Goal: Transaction & Acquisition: Obtain resource

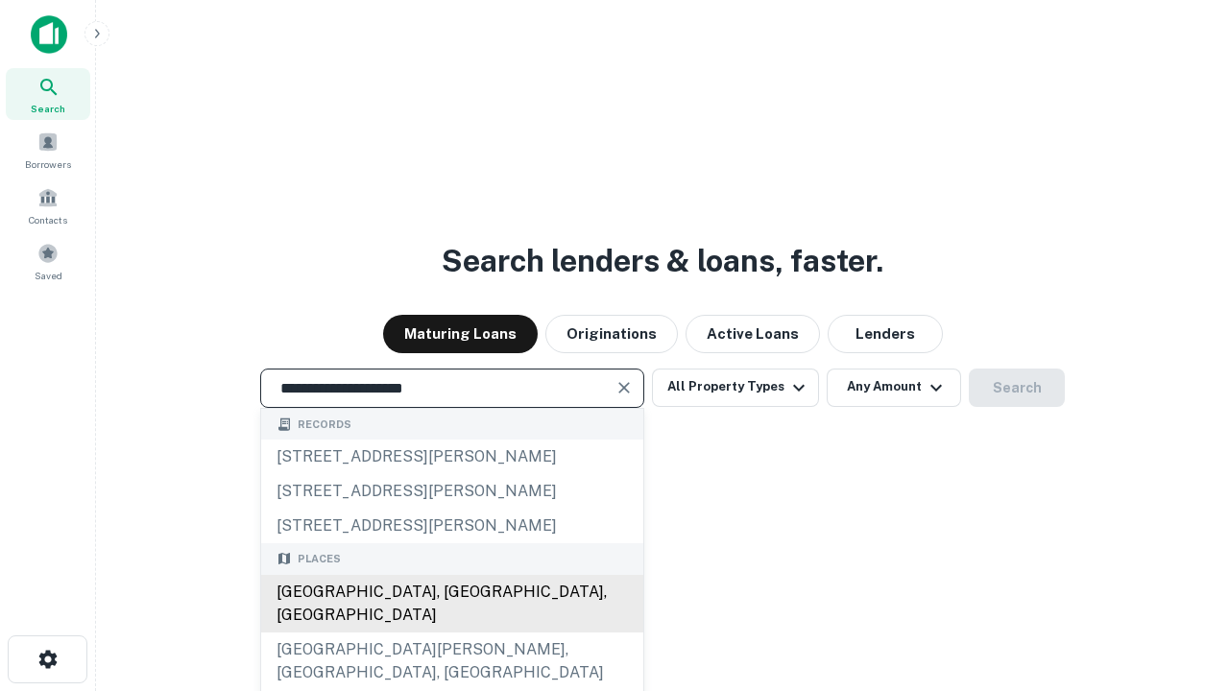
click at [451, 633] on div "[GEOGRAPHIC_DATA], [GEOGRAPHIC_DATA], [GEOGRAPHIC_DATA]" at bounding box center [452, 604] width 382 height 58
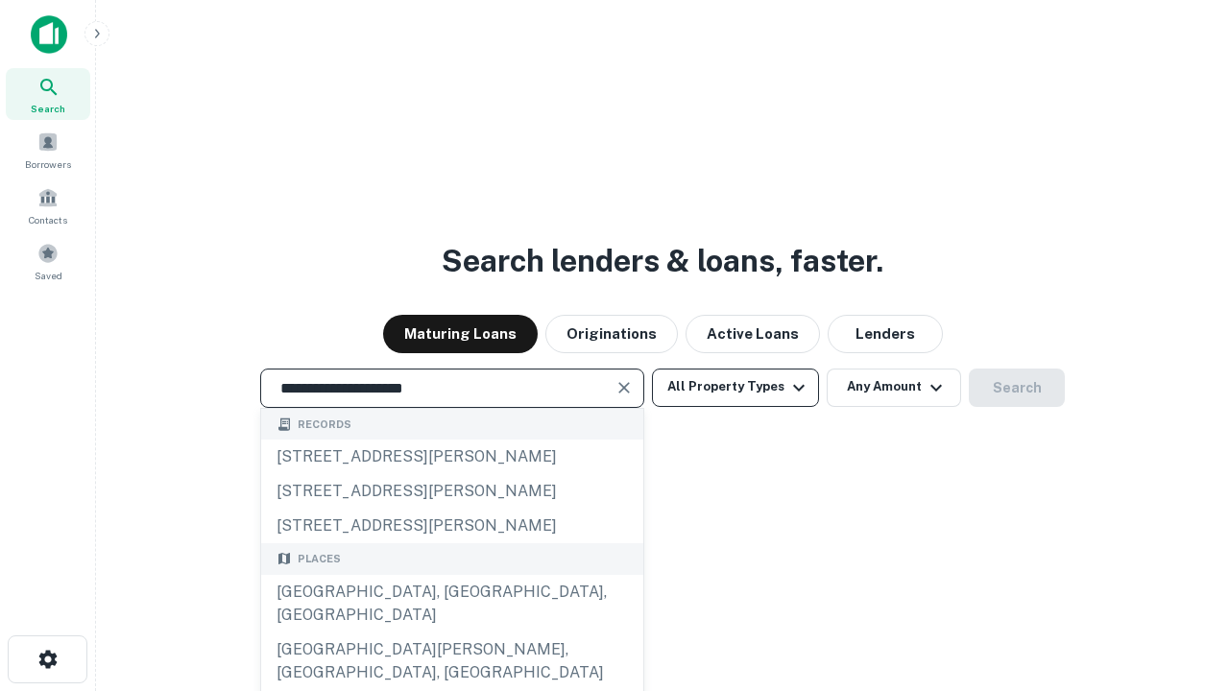
click at [735, 387] on button "All Property Types" at bounding box center [735, 388] width 167 height 38
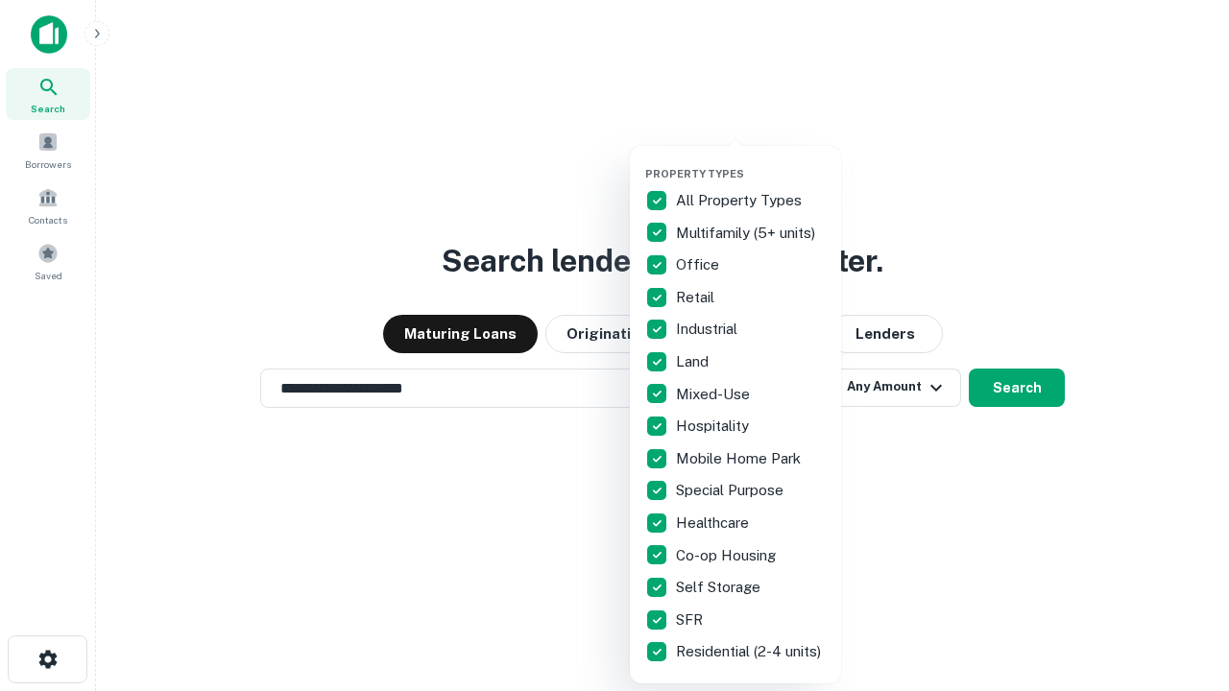
type input "**********"
click at [751, 161] on button "button" at bounding box center [750, 161] width 211 height 1
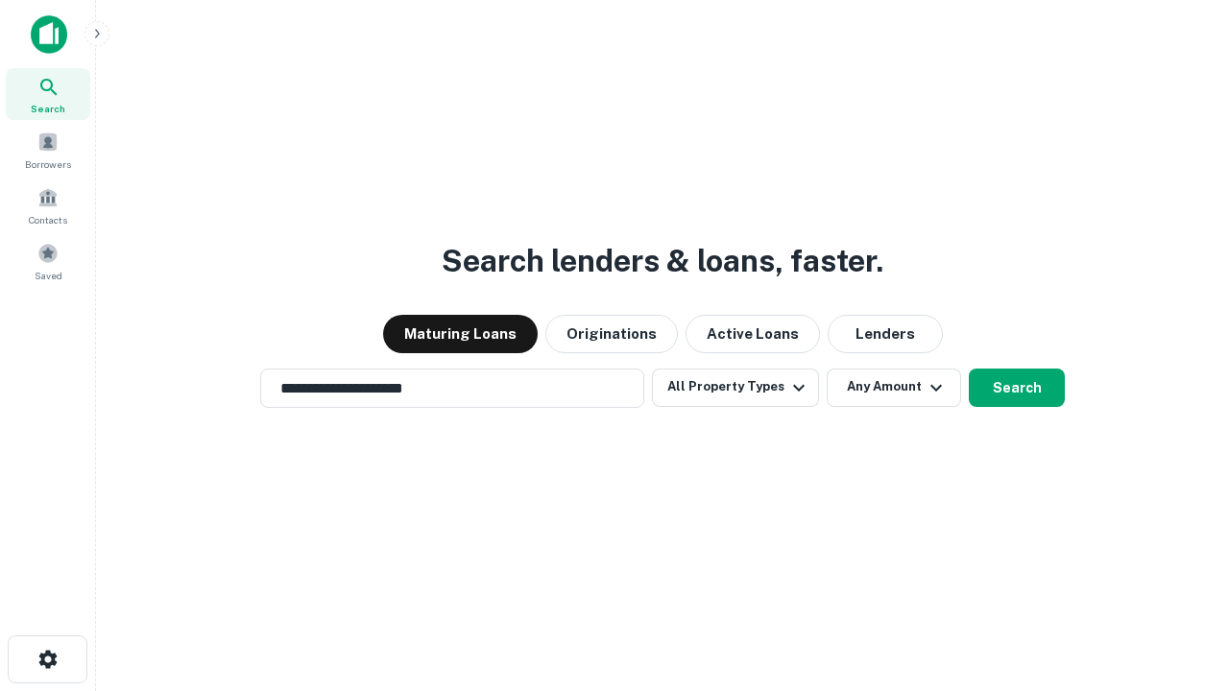
scroll to position [30, 0]
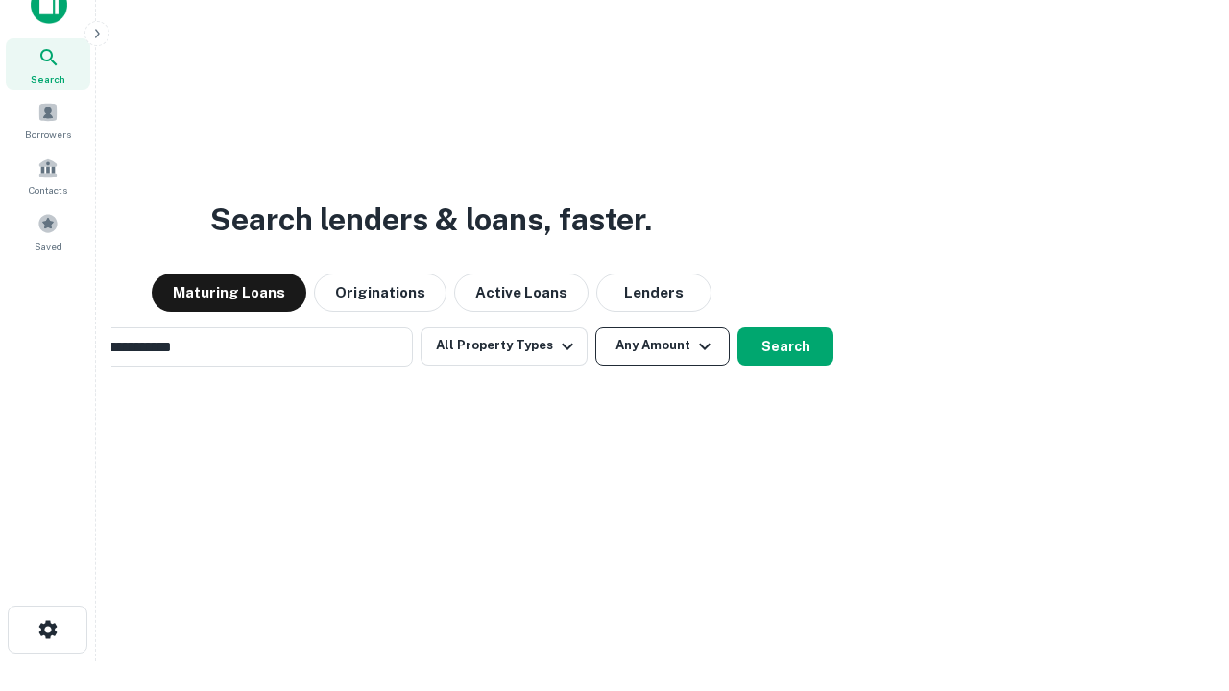
click at [595, 327] on button "Any Amount" at bounding box center [662, 346] width 134 height 38
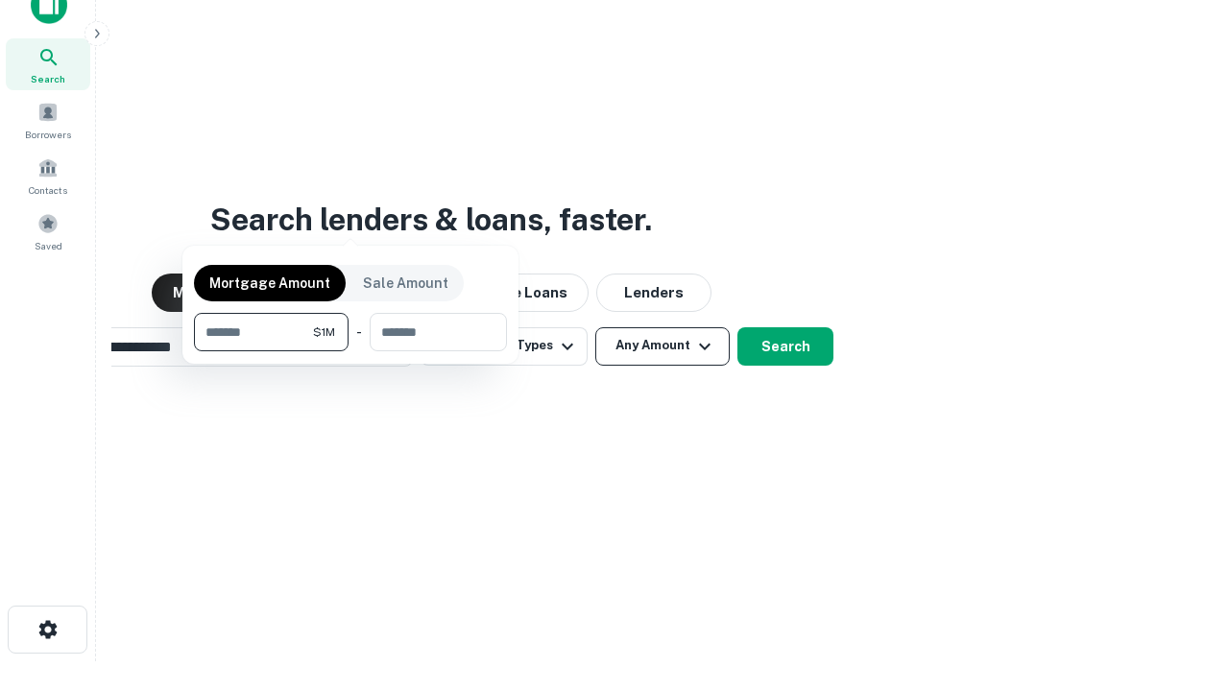
scroll to position [31, 0]
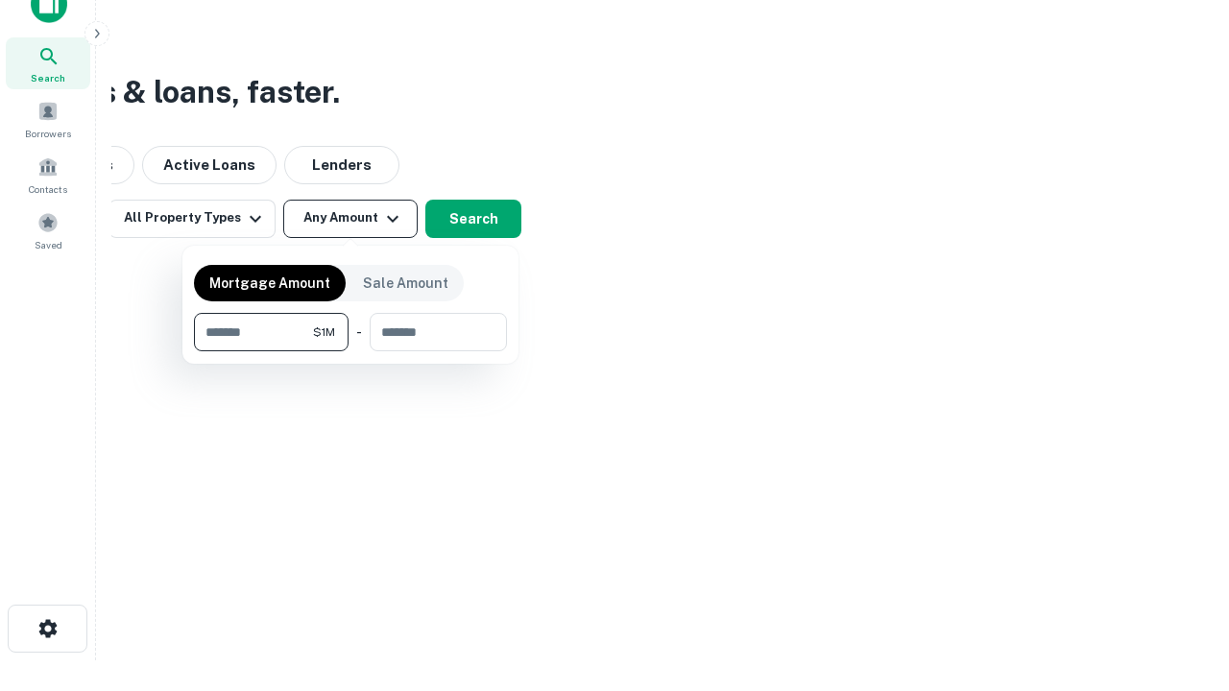
type input "*******"
click at [350, 351] on button "button" at bounding box center [350, 351] width 313 height 1
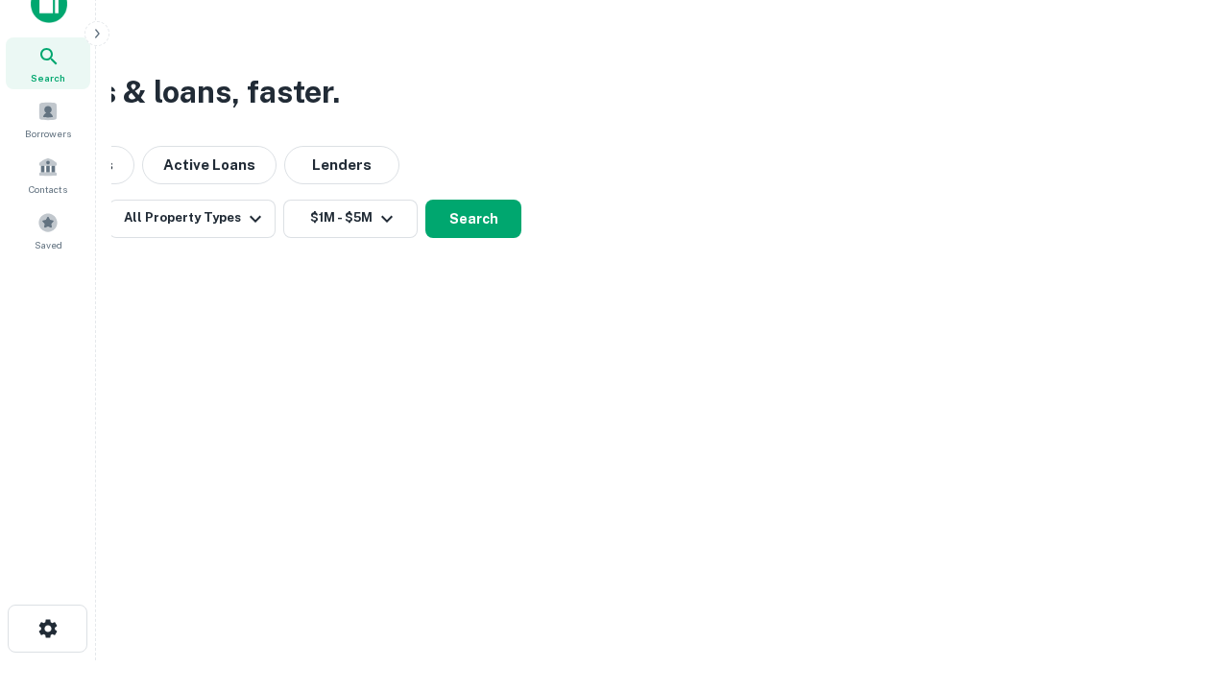
scroll to position [12, 354]
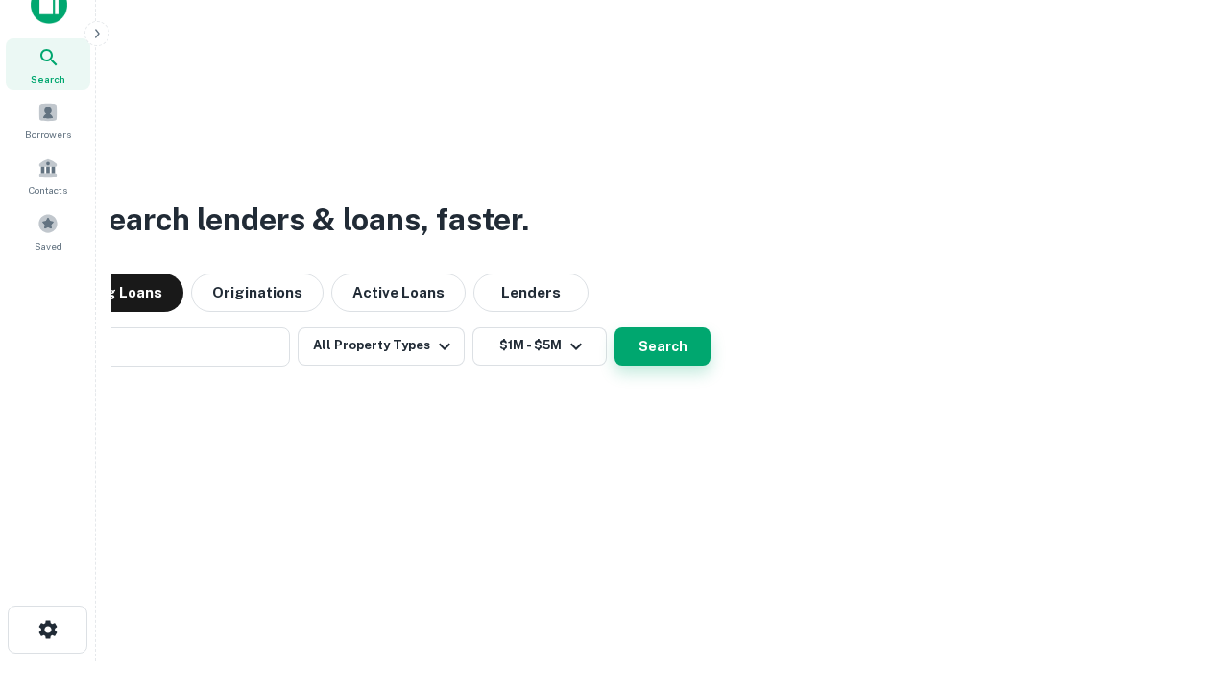
click at [614, 327] on button "Search" at bounding box center [662, 346] width 96 height 38
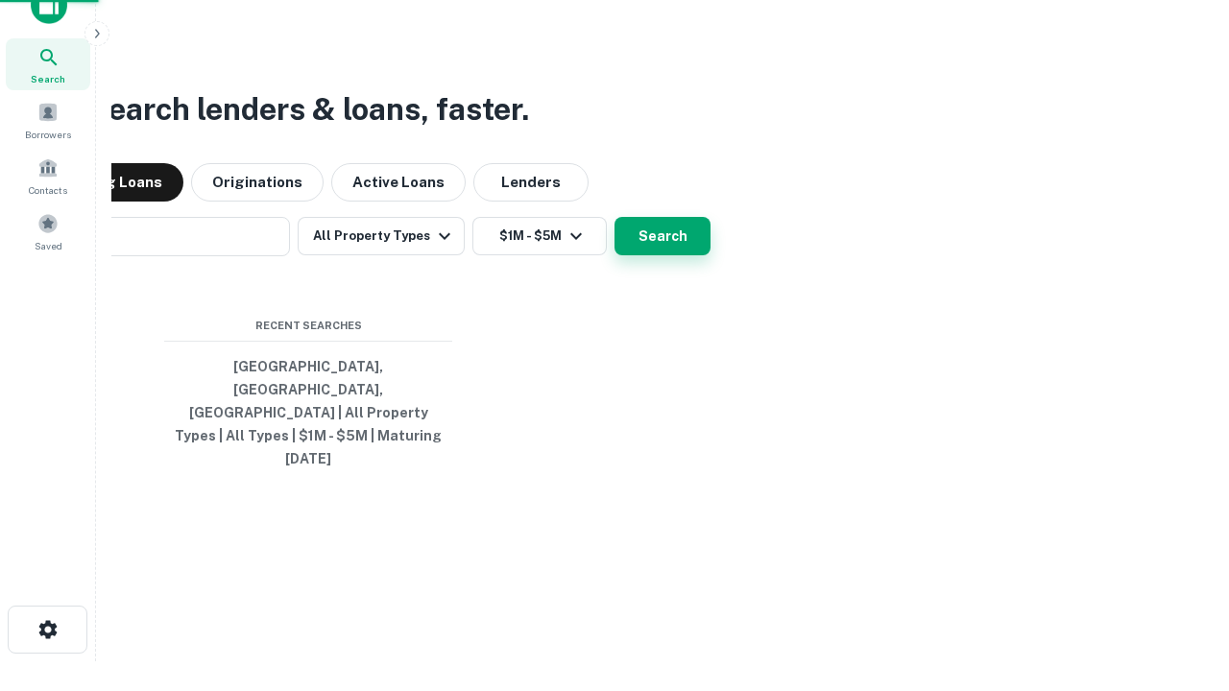
scroll to position [51, 543]
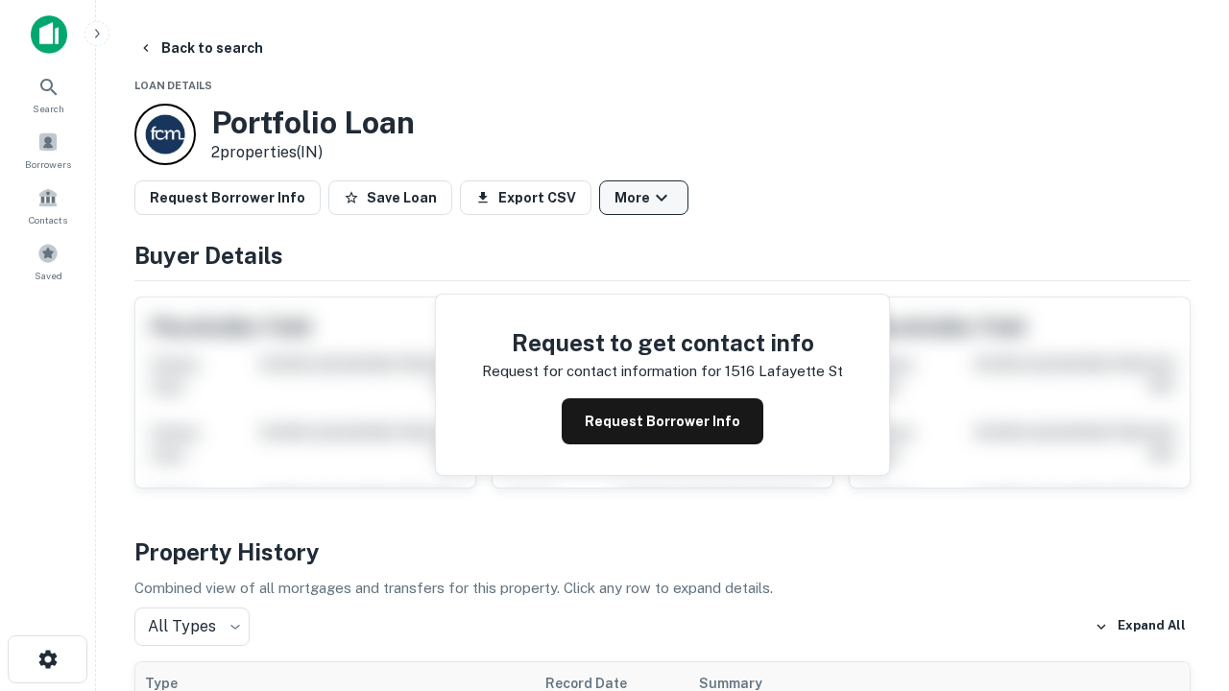
click at [643, 198] on button "More" at bounding box center [643, 197] width 89 height 35
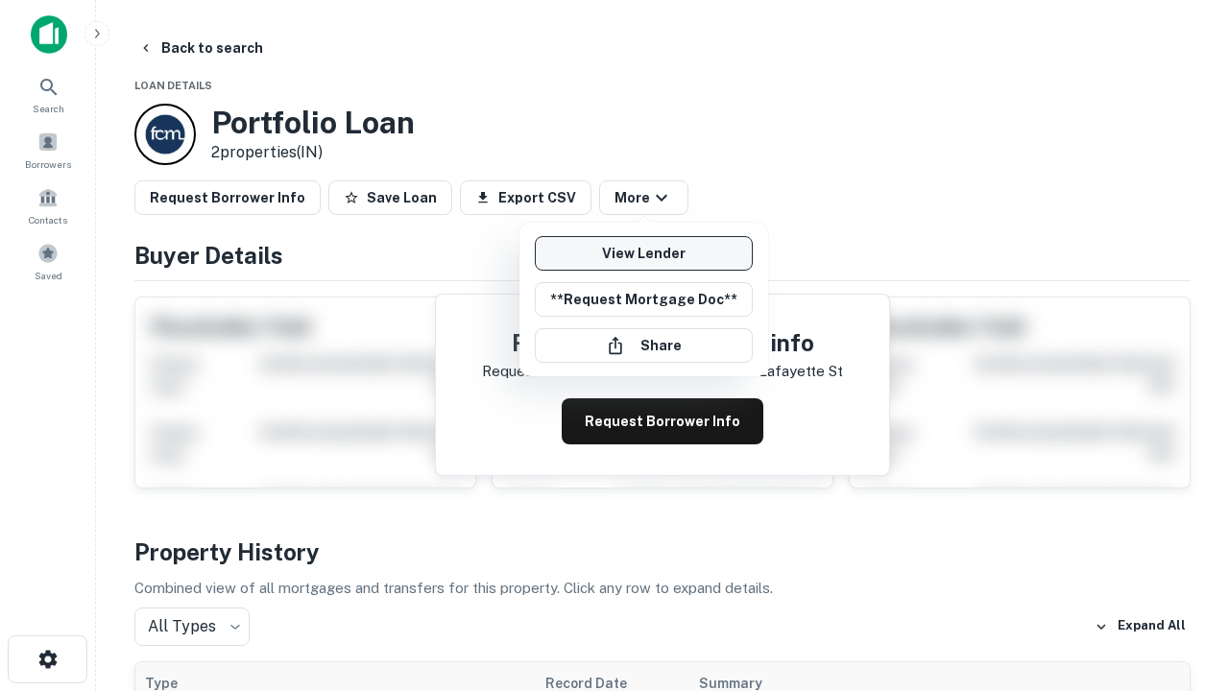
click at [643, 253] on link "View Lender" at bounding box center [644, 253] width 218 height 35
